Goal: Communication & Community: Participate in discussion

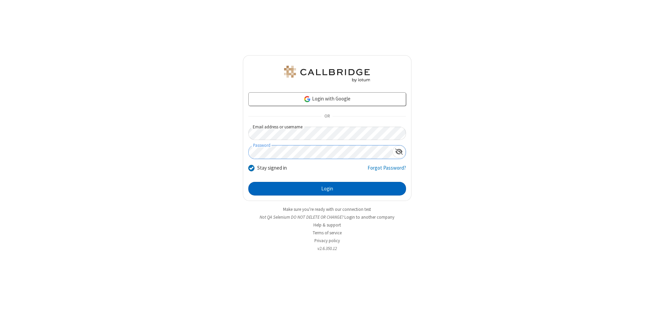
click at [327, 189] on button "Login" at bounding box center [327, 189] width 158 height 14
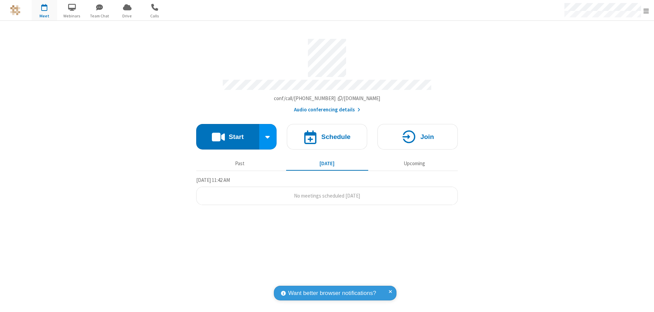
click at [228, 134] on button "Start" at bounding box center [227, 137] width 63 height 26
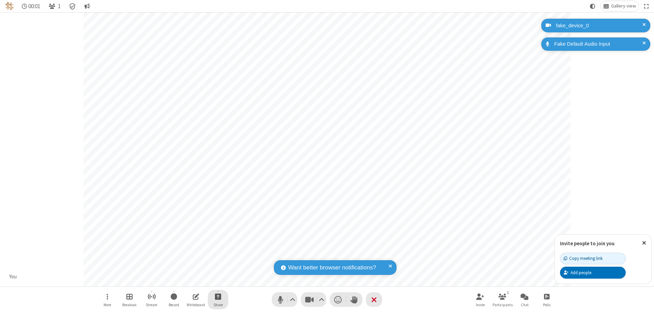
click at [218, 296] on span "Start sharing" at bounding box center [218, 296] width 6 height 9
click at [191, 280] on span "Share my screen" at bounding box center [191, 281] width 8 height 6
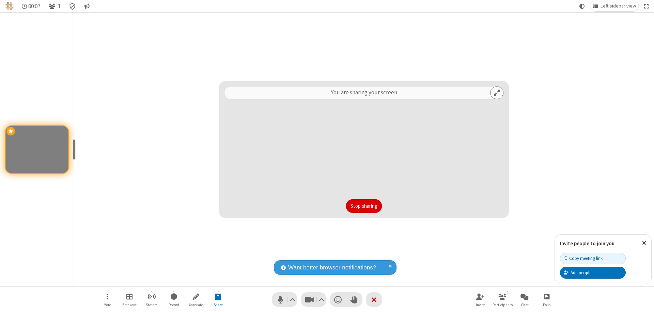
click at [364, 206] on button "Stop sharing" at bounding box center [364, 206] width 36 height 14
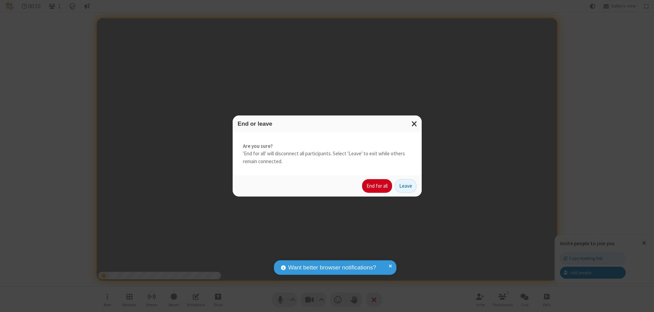
click at [378, 186] on button "End for all" at bounding box center [377, 186] width 30 height 14
